Goal: Task Accomplishment & Management: Manage account settings

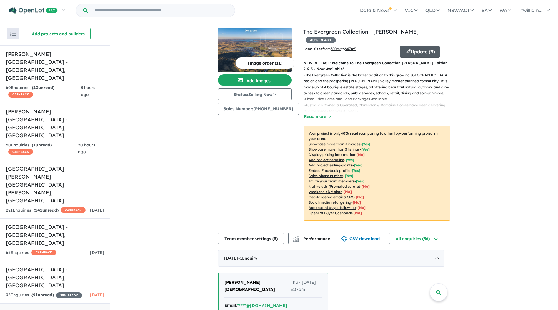
click at [405, 49] on icon "button" at bounding box center [408, 51] width 6 height 5
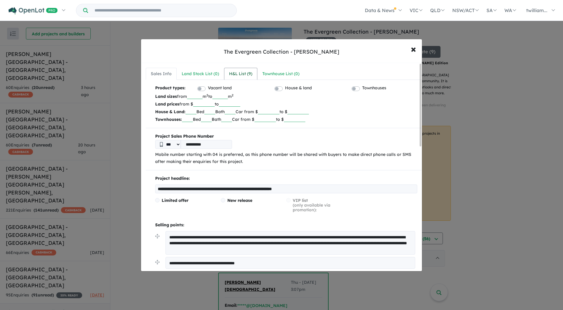
click at [250, 74] on div "H&L List ( 9 )" at bounding box center [240, 73] width 23 height 7
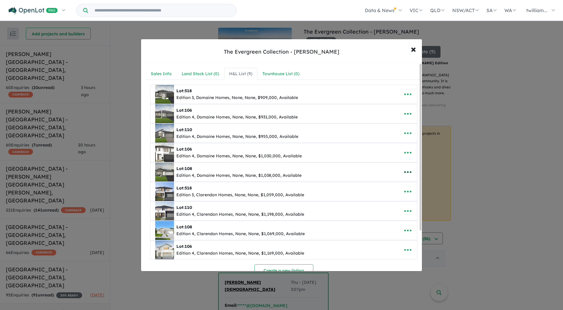
click at [412, 170] on button "button" at bounding box center [408, 172] width 18 height 14
click at [394, 201] on link "Remove" at bounding box center [395, 200] width 44 height 14
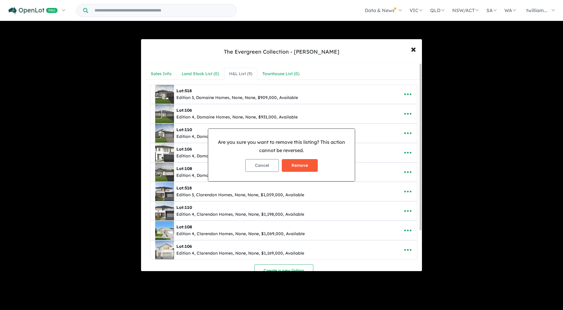
click at [306, 166] on button "Remove" at bounding box center [300, 165] width 36 height 13
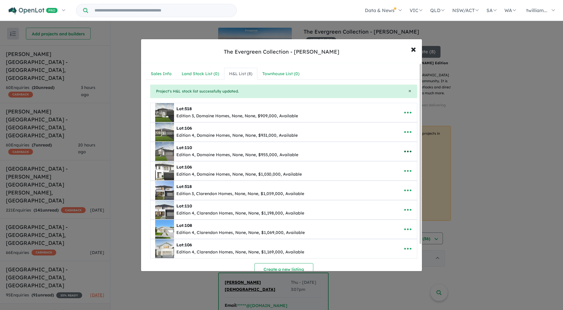
click at [406, 152] on icon "button" at bounding box center [407, 151] width 7 height 2
click at [390, 181] on link "Remove" at bounding box center [395, 180] width 44 height 14
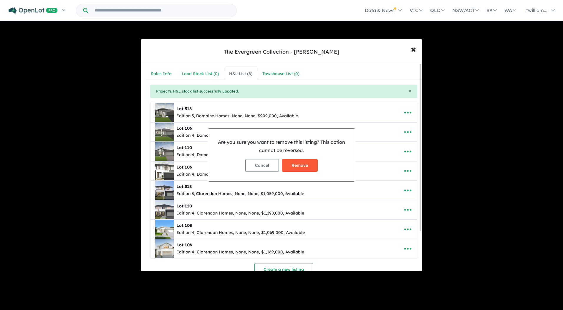
click at [302, 163] on button "Remove" at bounding box center [300, 165] width 36 height 13
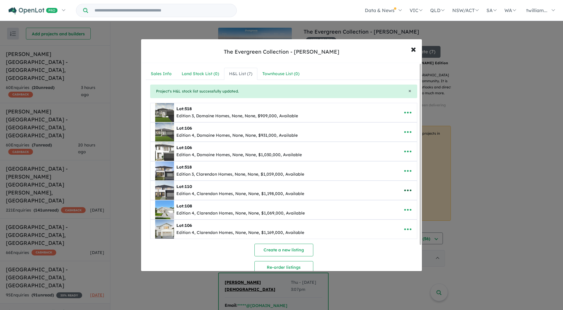
click at [406, 192] on icon "button" at bounding box center [407, 190] width 9 height 9
click at [386, 219] on link "Remove" at bounding box center [395, 218] width 44 height 14
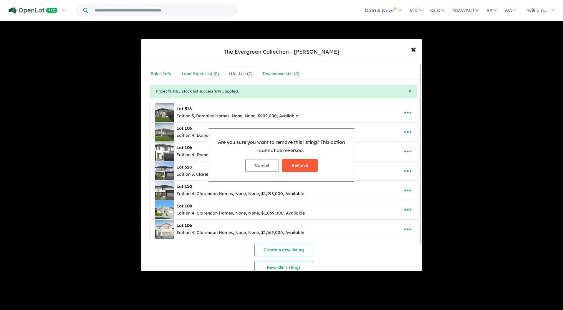
click at [295, 167] on button "Remove" at bounding box center [300, 165] width 36 height 13
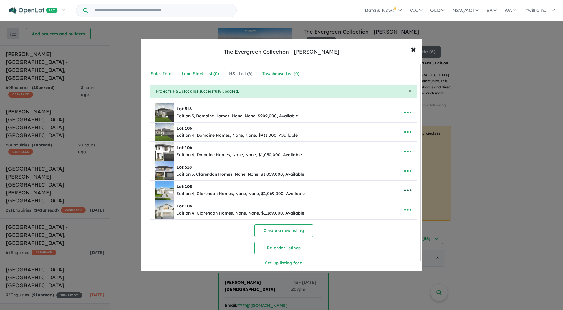
click at [404, 192] on icon "button" at bounding box center [407, 190] width 9 height 9
click at [397, 216] on link "Remove" at bounding box center [395, 218] width 44 height 14
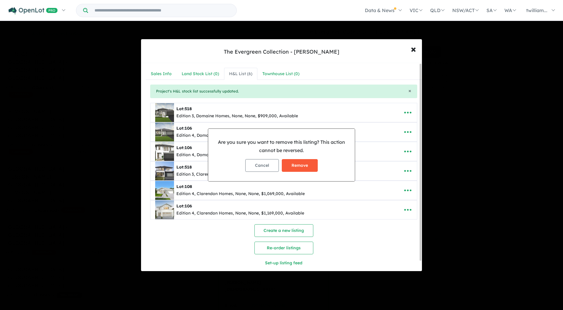
click at [292, 159] on button "Remove" at bounding box center [300, 165] width 36 height 13
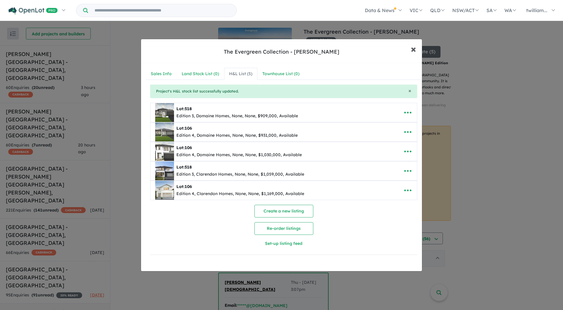
drag, startPoint x: 413, startPoint y: 50, endPoint x: 420, endPoint y: 32, distance: 19.6
click at [413, 50] on span "×" at bounding box center [413, 48] width 5 height 13
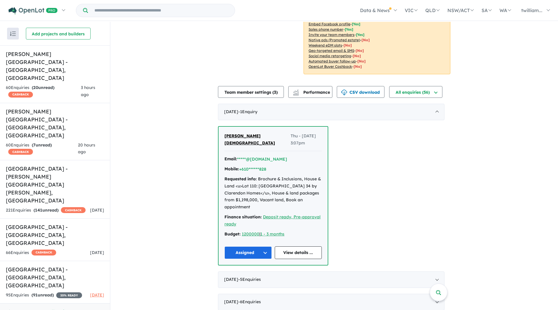
scroll to position [147, 0]
click at [56, 61] on h5 "[PERSON_NAME][GEOGRAPHIC_DATA] - [GEOGRAPHIC_DATA] , [GEOGRAPHIC_DATA]" at bounding box center [55, 66] width 98 height 32
